Goal: Check status: Check status

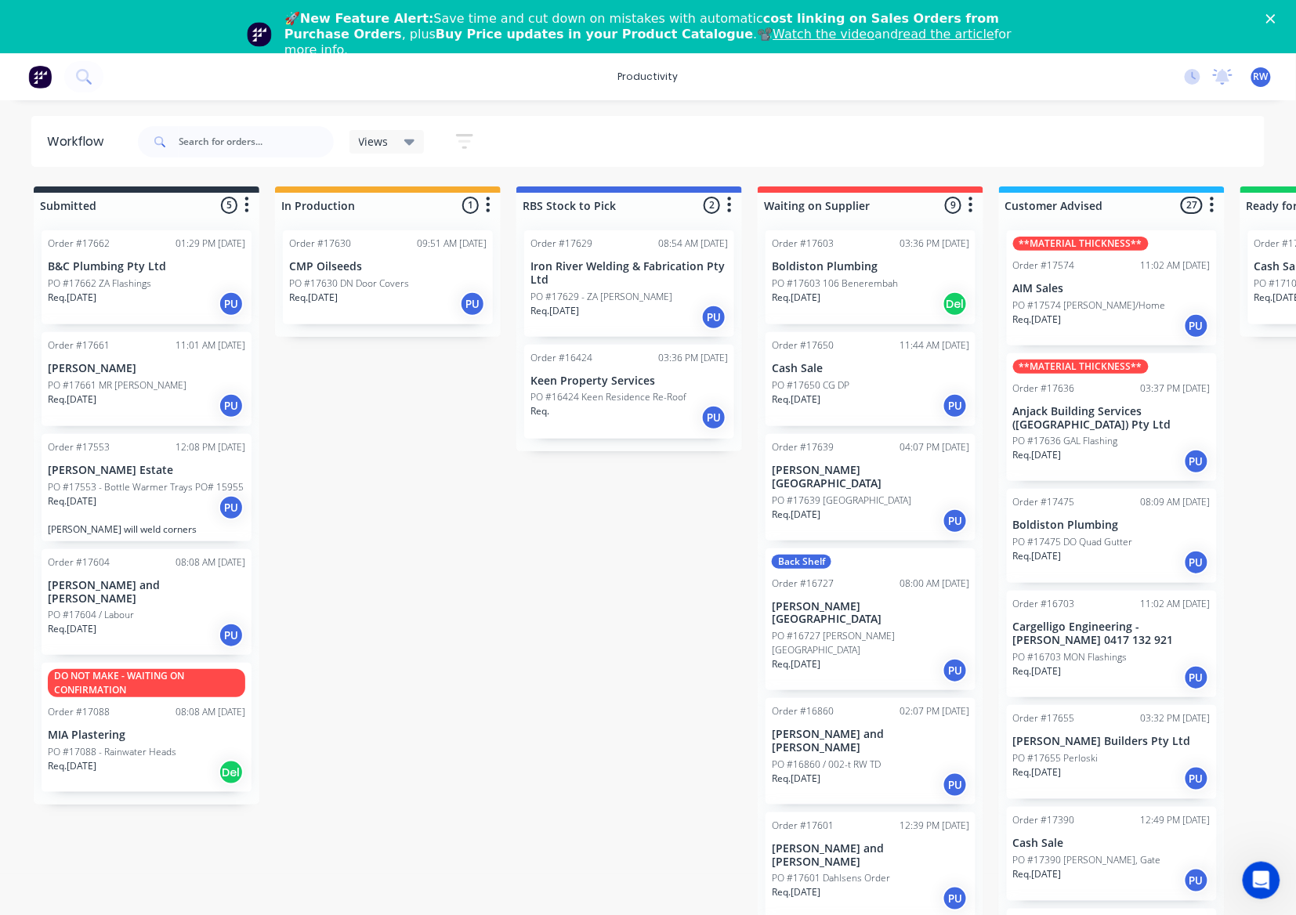
scroll to position [835, 0]
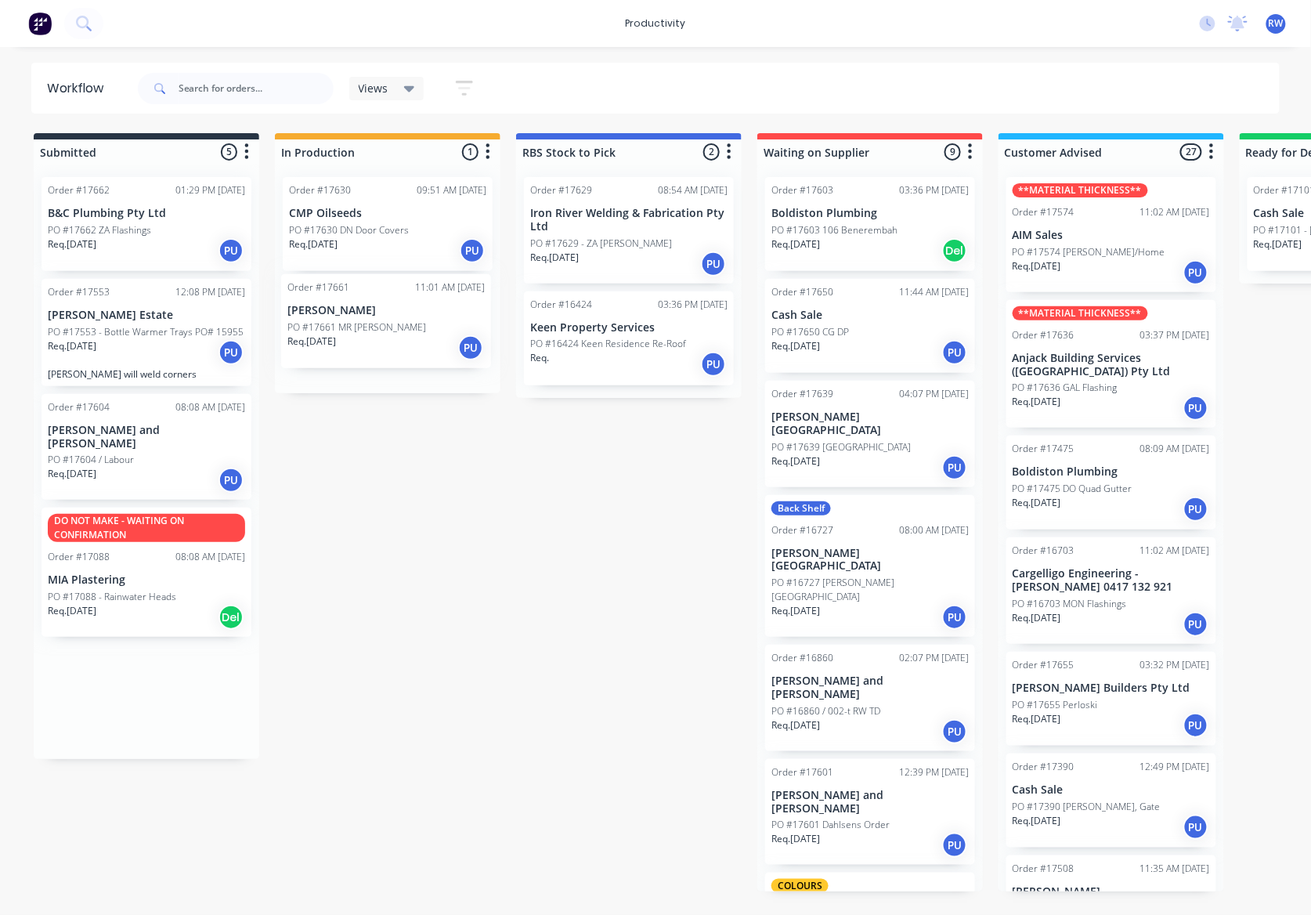
drag, startPoint x: 168, startPoint y: 348, endPoint x: 417, endPoint y: 343, distance: 249.9
click at [417, 343] on div "Submitted 5 Sort By Created date Required date Order number Customer name Most …" at bounding box center [953, 512] width 1931 height 758
click at [417, 343] on div "Req. [DATE] PU" at bounding box center [387, 352] width 197 height 27
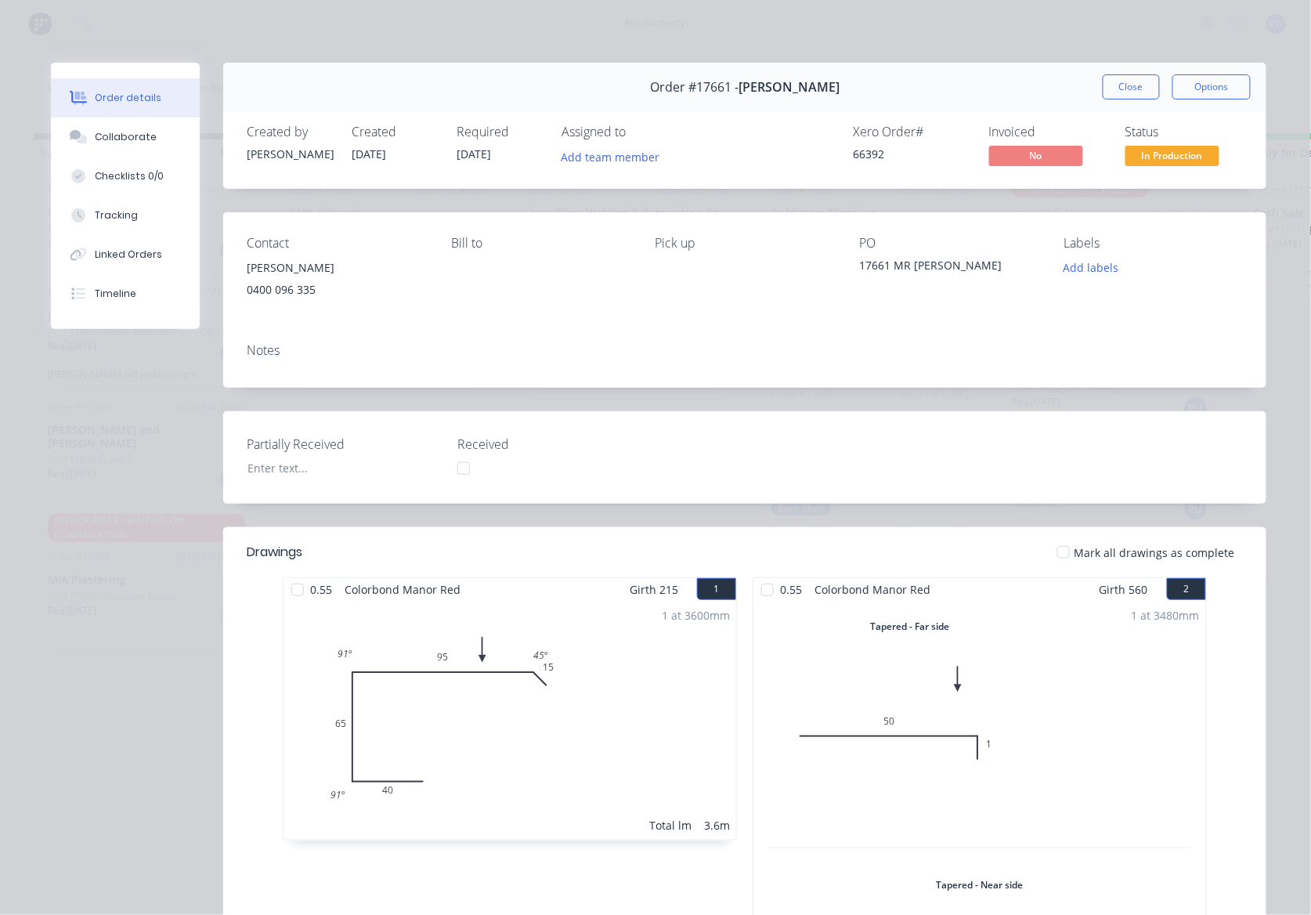
click at [1061, 553] on div at bounding box center [1063, 552] width 31 height 31
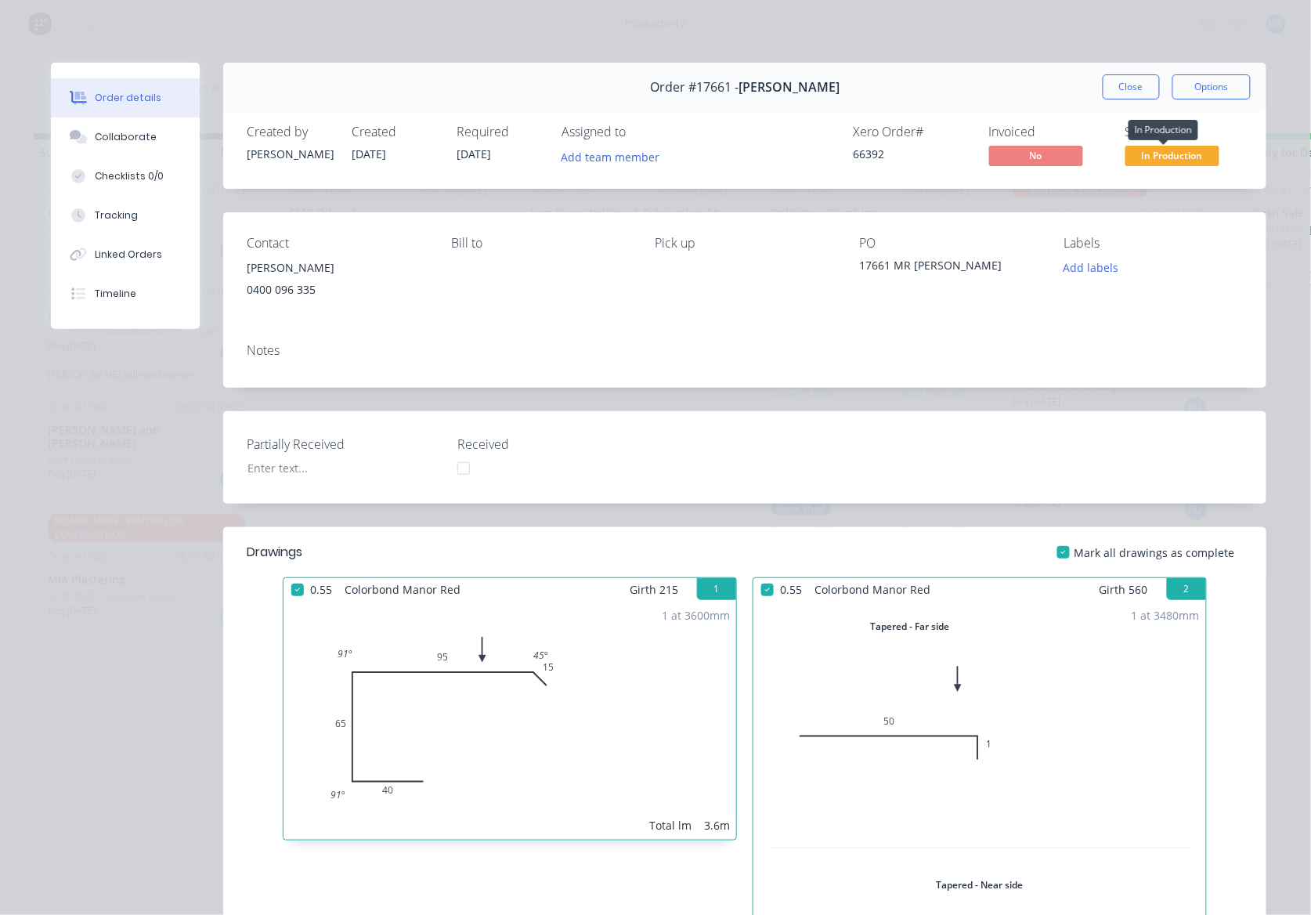
click at [1191, 157] on span "In Production" at bounding box center [1173, 156] width 94 height 20
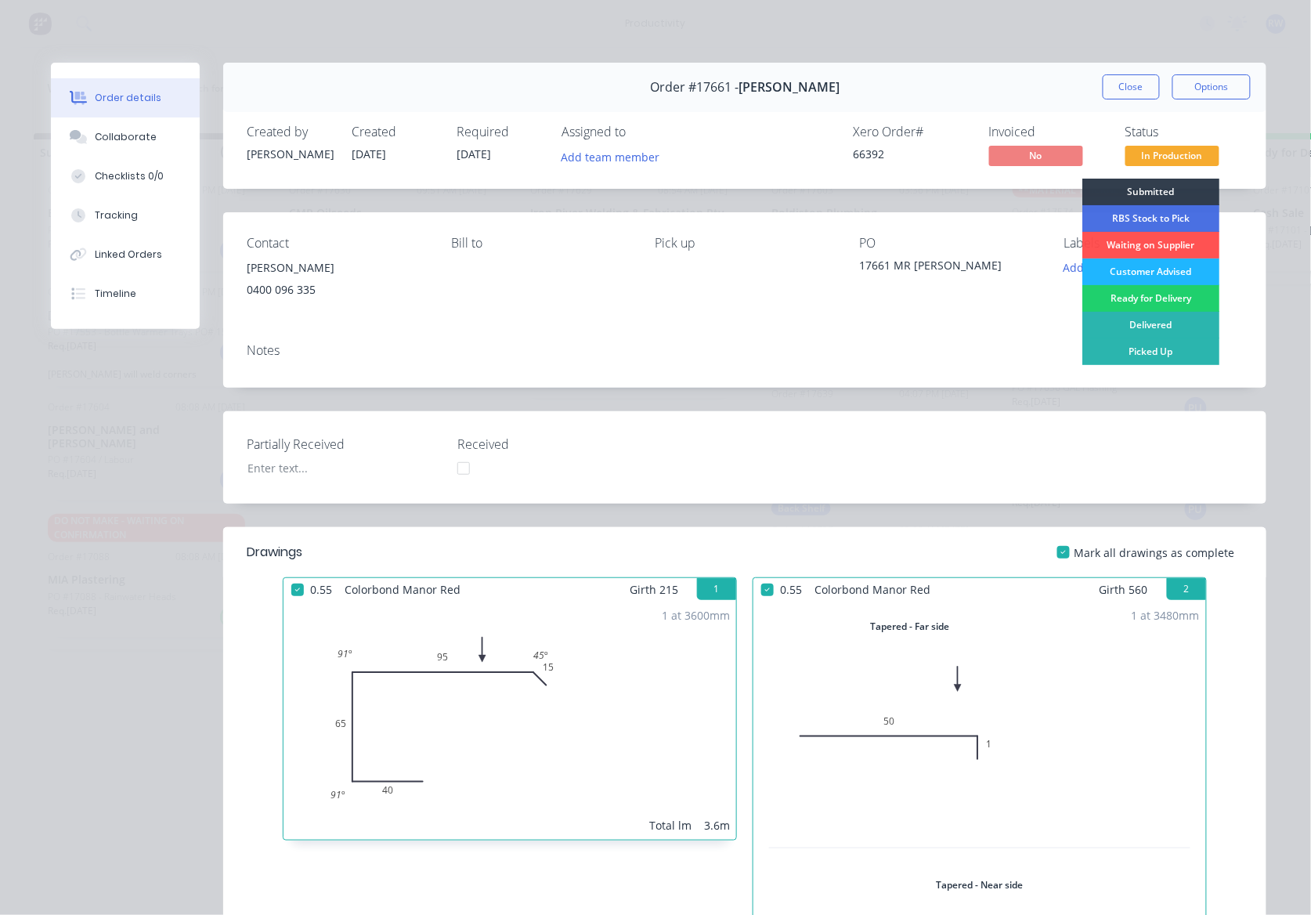
click at [1158, 270] on div "Customer Advised" at bounding box center [1151, 271] width 137 height 27
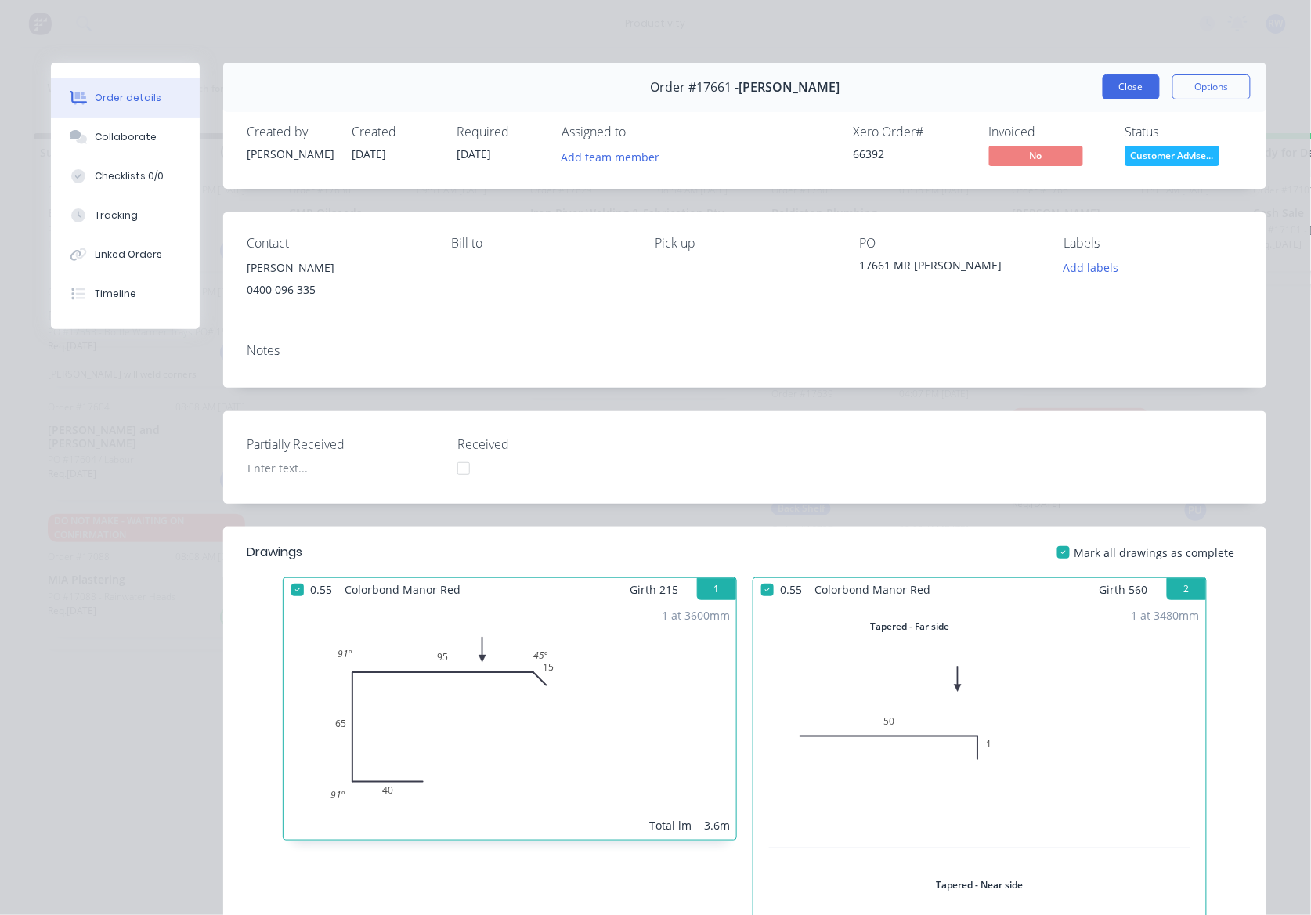
click at [1119, 82] on button "Close" at bounding box center [1131, 86] width 57 height 25
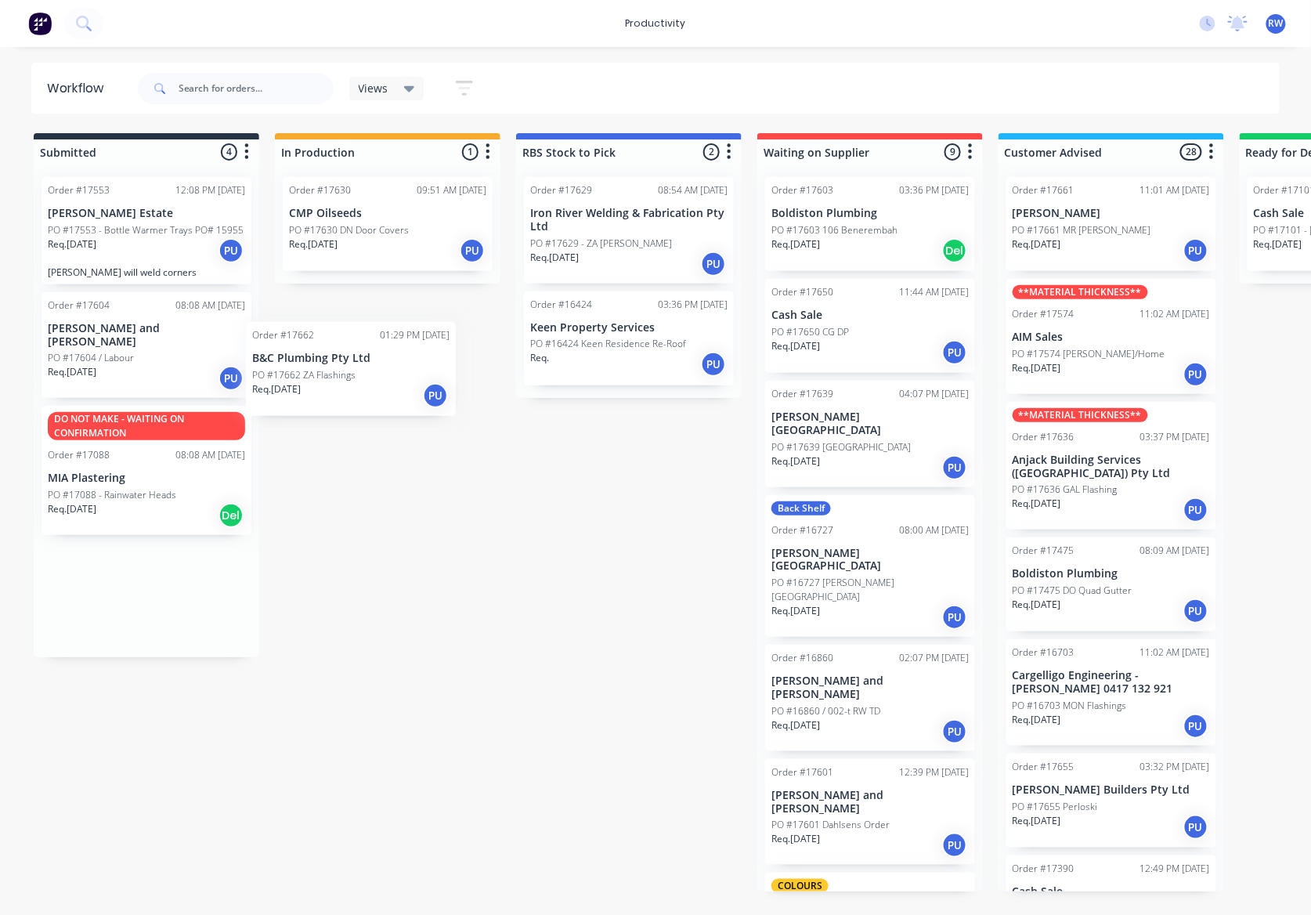
drag, startPoint x: 150, startPoint y: 226, endPoint x: 359, endPoint y: 378, distance: 257.9
click at [359, 378] on div "Submitted 4 Sort By Created date Required date Order number Customer name Most …" at bounding box center [953, 512] width 1931 height 758
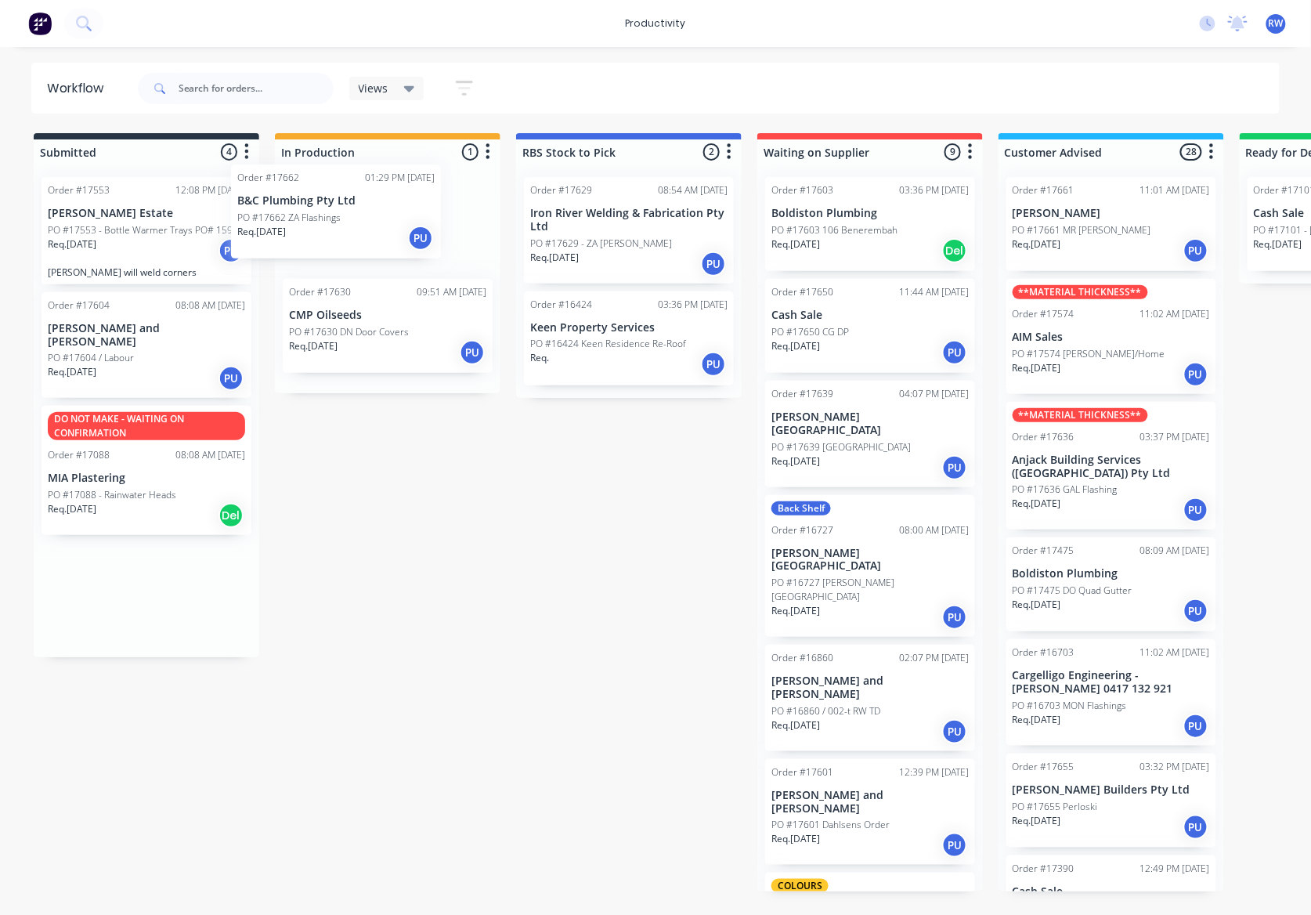
drag, startPoint x: 148, startPoint y: 229, endPoint x: 436, endPoint y: 204, distance: 289.3
click at [436, 204] on div "Submitted 4 Sort By Created date Required date Order number Customer name Most …" at bounding box center [953, 512] width 1931 height 758
click at [386, 218] on p "B&C Plumbing Pty Ltd" at bounding box center [387, 213] width 197 height 13
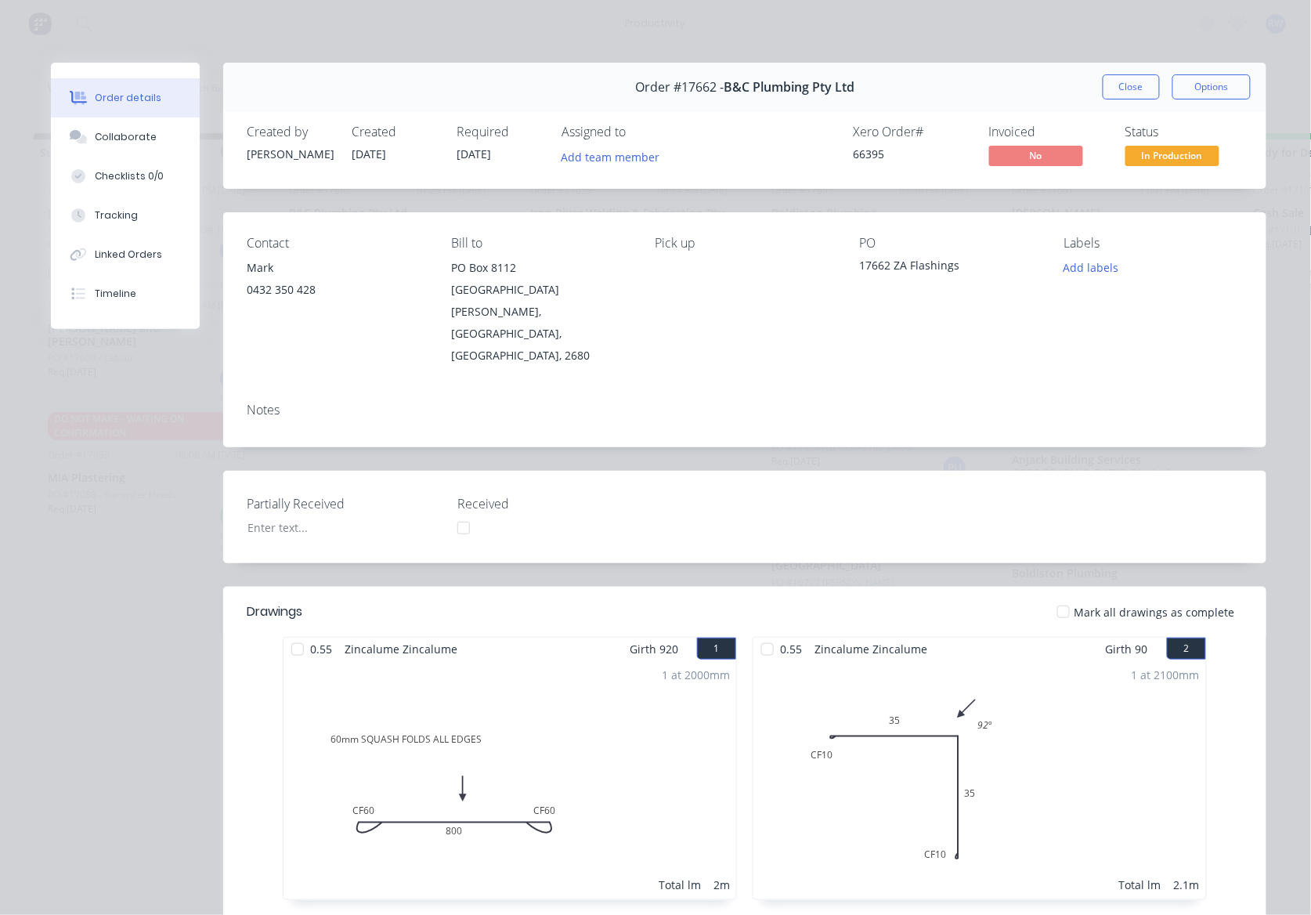
click at [752, 634] on div at bounding box center [767, 649] width 31 height 31
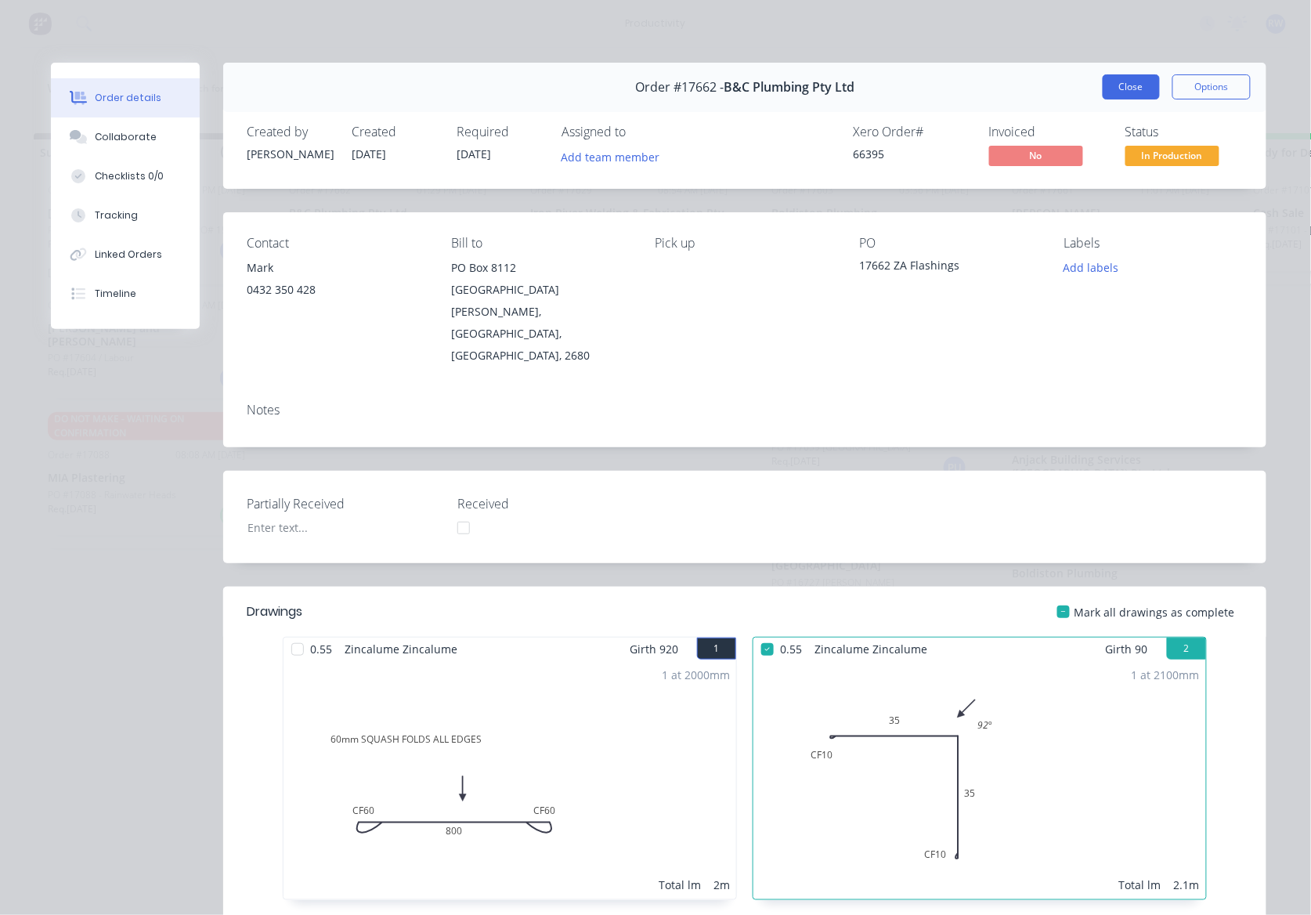
click at [1128, 91] on button "Close" at bounding box center [1131, 86] width 57 height 25
